Goal: Complete application form: Complete application form

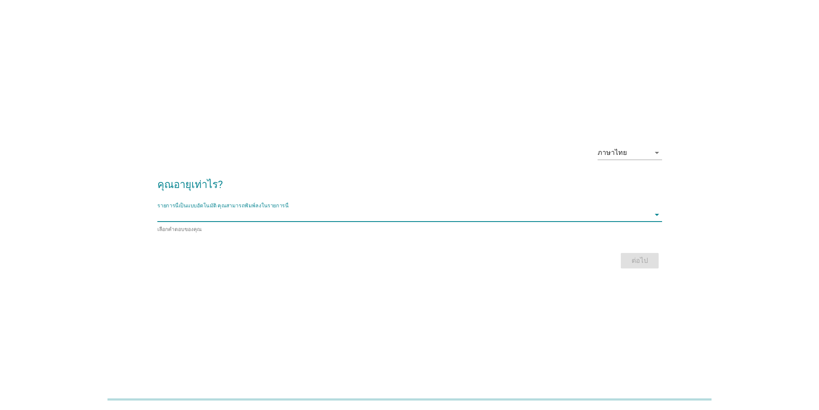
click at [277, 213] on input "รายการนี้เป็นแบบอัตโนมัติ คุณสามารถพิมพ์ลงในรายการนี้" at bounding box center [403, 215] width 493 height 14
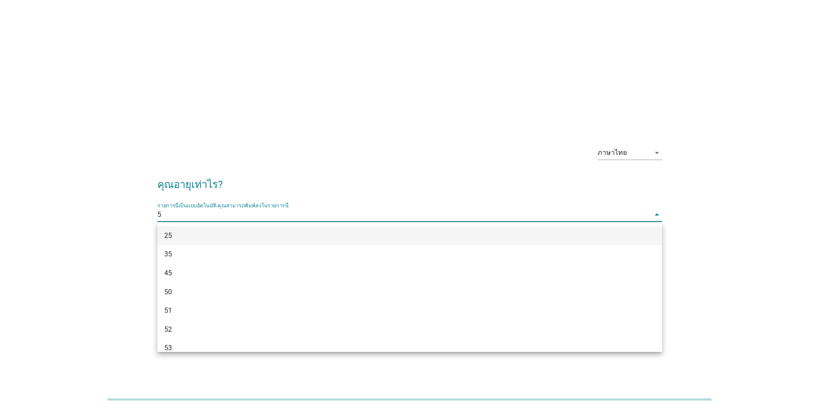
type input "50"
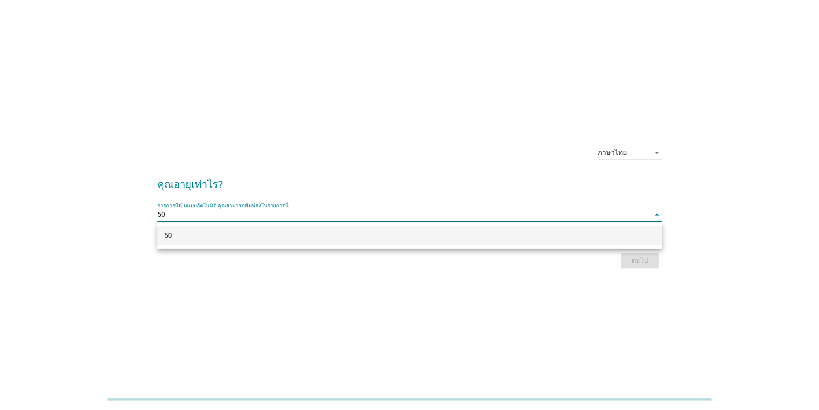
click at [214, 235] on div "50" at bounding box center [389, 235] width 450 height 10
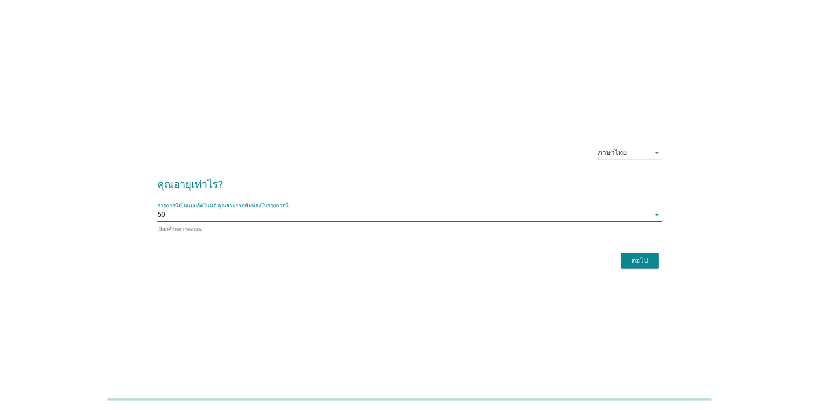
click at [628, 258] on div "ต่อไป" at bounding box center [640, 260] width 24 height 10
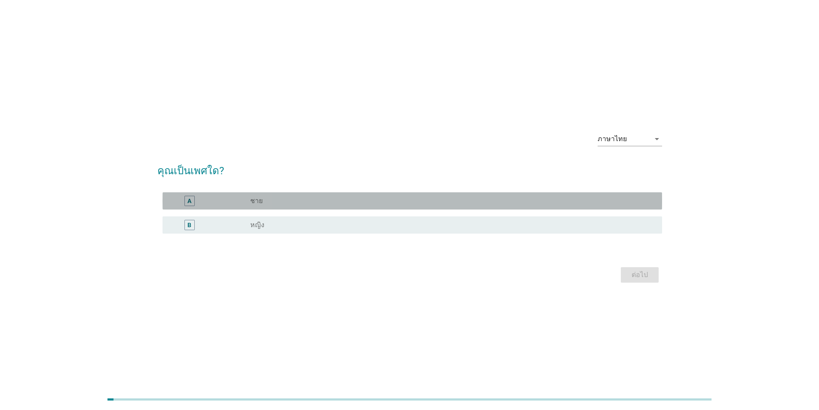
click at [258, 202] on label "ชาย" at bounding box center [256, 200] width 12 height 9
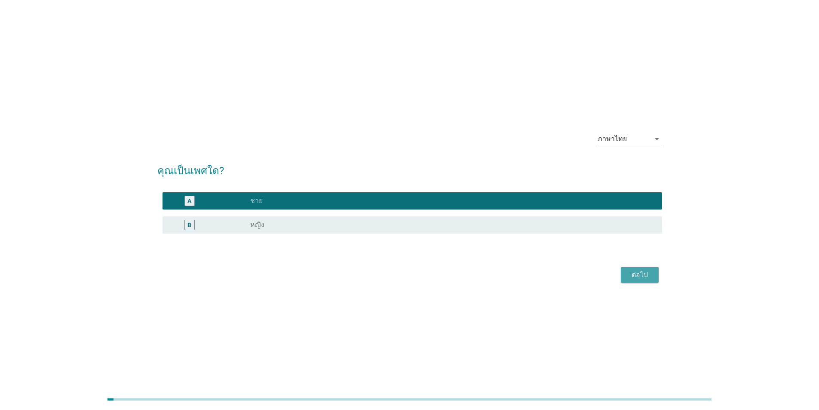
click at [658, 272] on button "ต่อไป" at bounding box center [640, 274] width 38 height 15
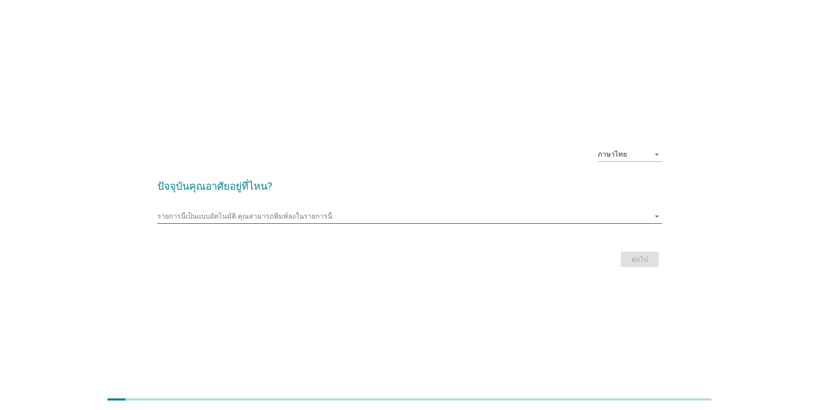
click at [248, 216] on input "รายการนี้เป็นแบบอัตโนมัติ คุณสามารถพิมพ์ลงในรายการนี้" at bounding box center [403, 216] width 493 height 14
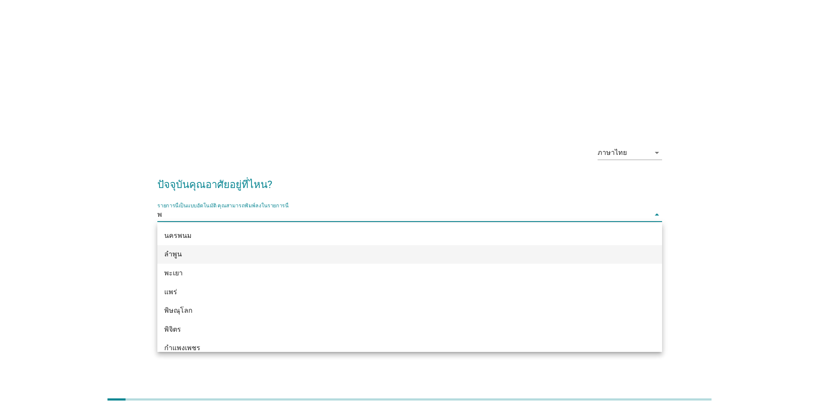
type input "พั"
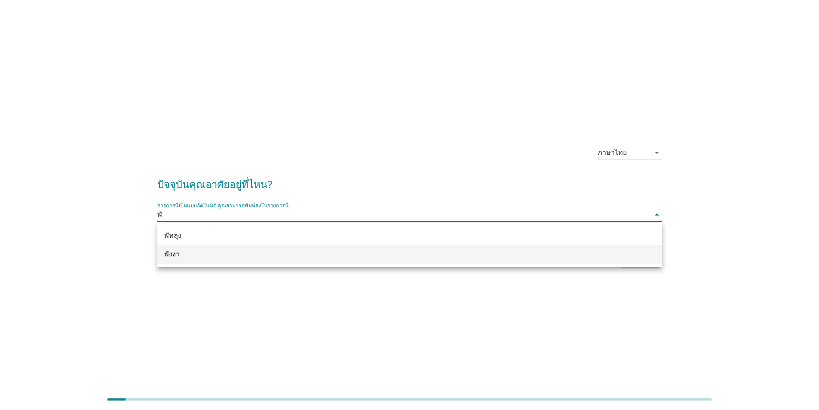
drag, startPoint x: 211, startPoint y: 252, endPoint x: 220, endPoint y: 243, distance: 12.5
click at [211, 251] on div "พังงา" at bounding box center [389, 254] width 450 height 10
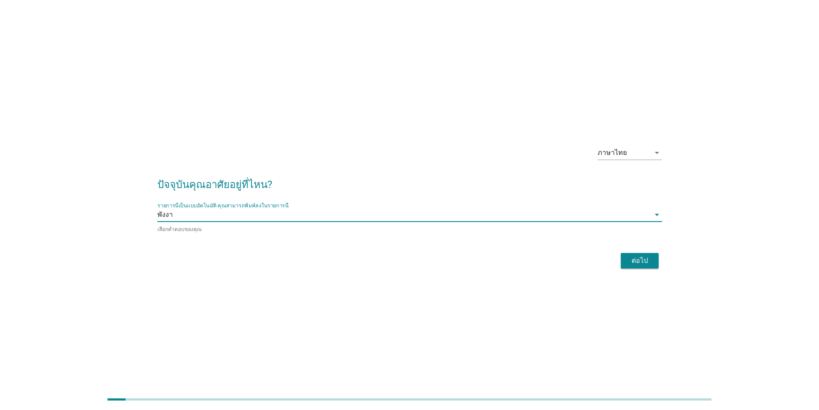
click at [633, 261] on div "ต่อไป" at bounding box center [640, 260] width 24 height 10
